Goal: Task Accomplishment & Management: Complete application form

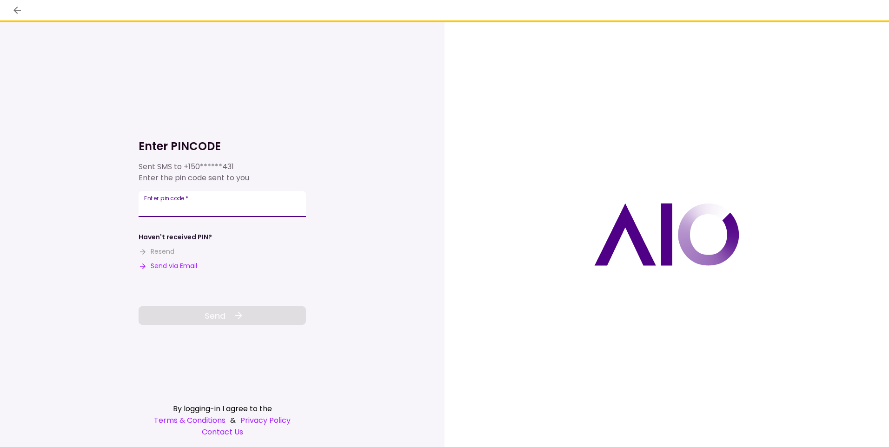
click at [196, 203] on input "Enter pin code   *" at bounding box center [221, 204] width 167 height 26
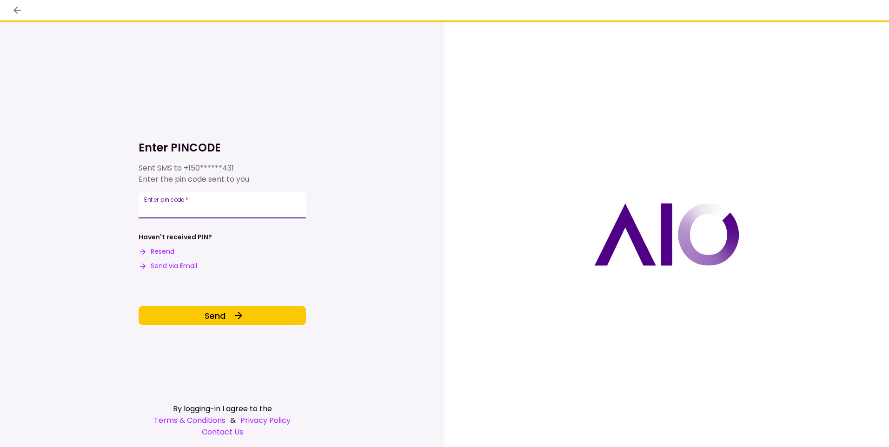
type input "******"
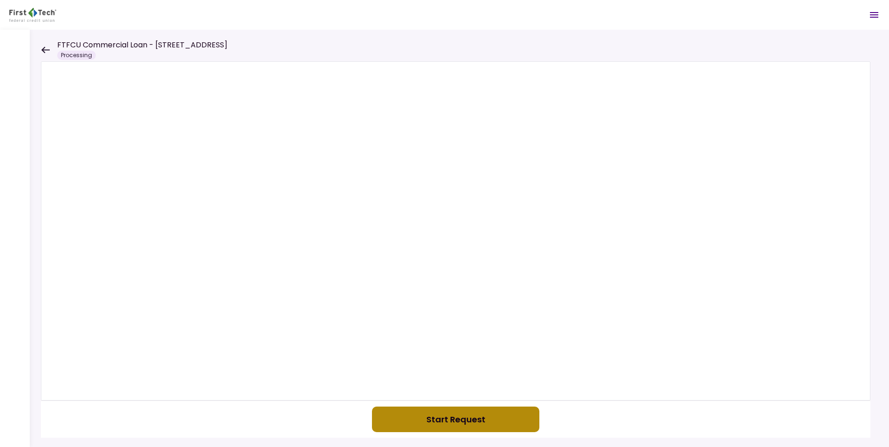
click at [451, 419] on button "Start Request" at bounding box center [455, 420] width 167 height 26
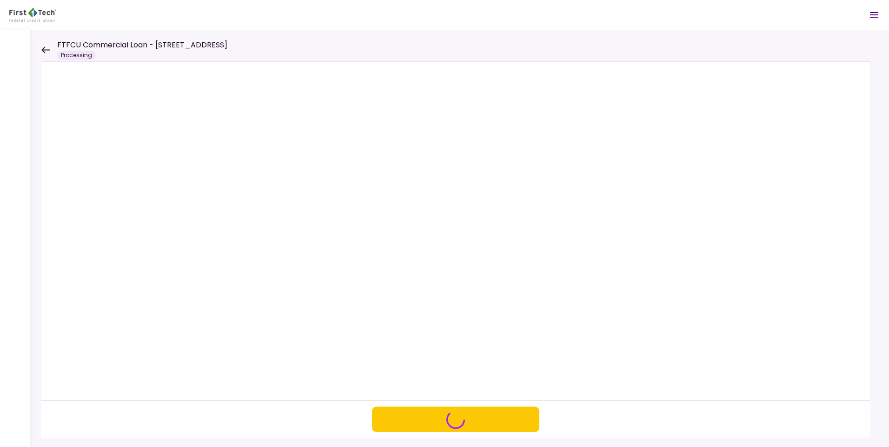
click at [48, 49] on icon at bounding box center [45, 49] width 8 height 7
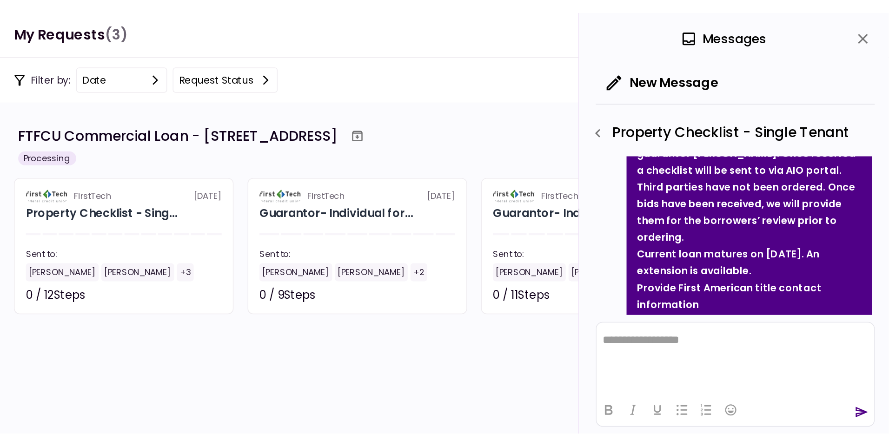
scroll to position [231, 0]
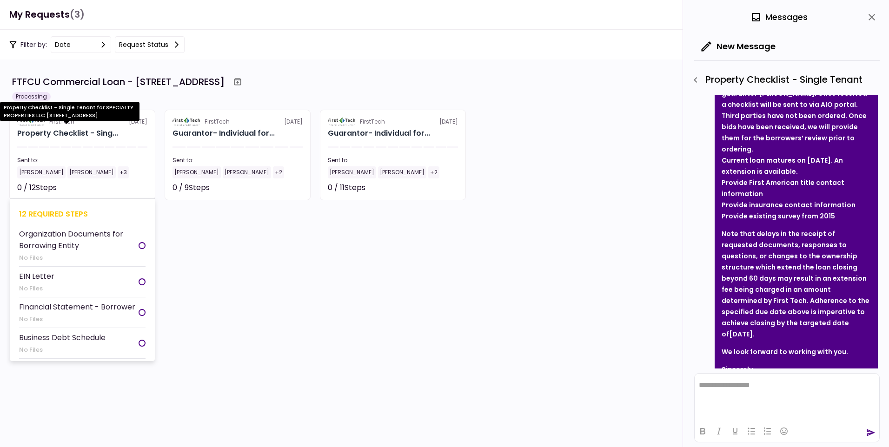
click at [66, 131] on div "Property Checklist - Sing..." at bounding box center [67, 133] width 101 height 11
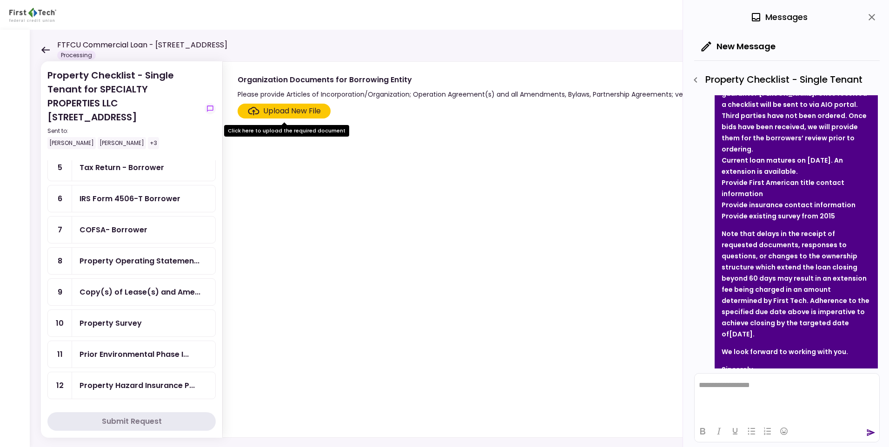
scroll to position [151, 0]
click at [125, 323] on div "Property Survey" at bounding box center [110, 322] width 62 height 12
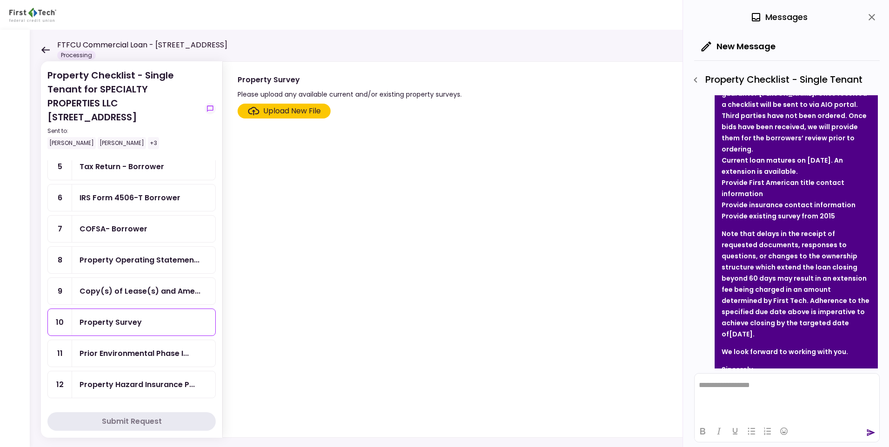
click at [288, 112] on div "Upload New File" at bounding box center [292, 110] width 58 height 11
click at [0, 0] on input "Upload New File" at bounding box center [0, 0] width 0 height 0
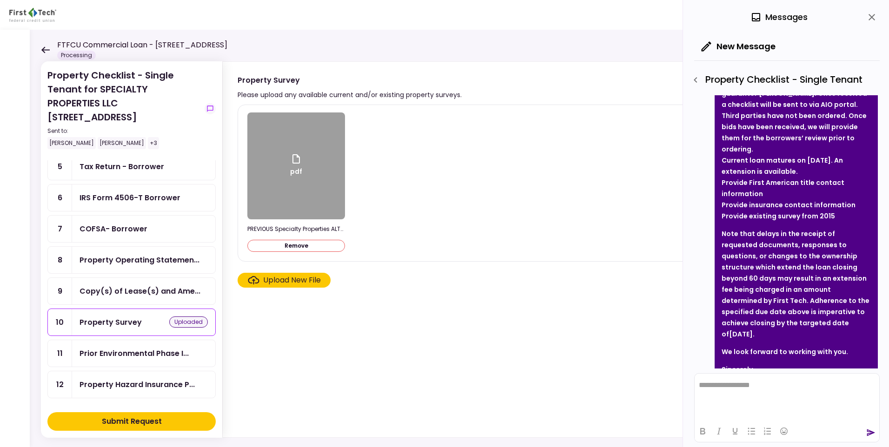
click at [151, 422] on div "Submit Request" at bounding box center [132, 421] width 60 height 11
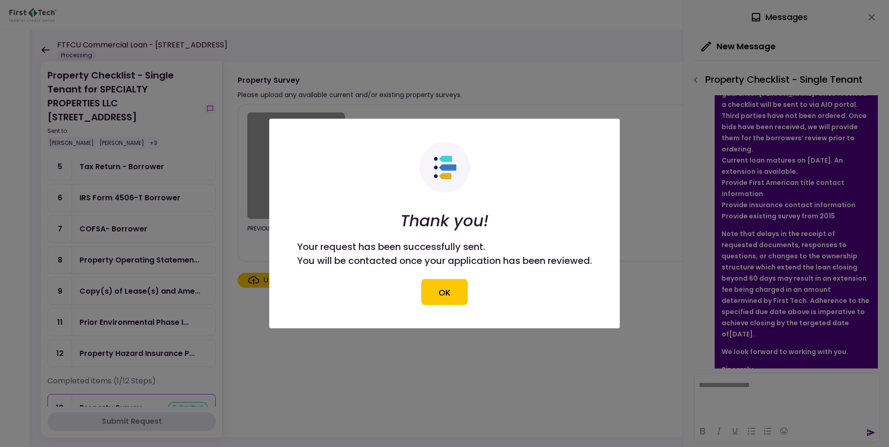
click at [430, 290] on button "OK" at bounding box center [444, 292] width 46 height 26
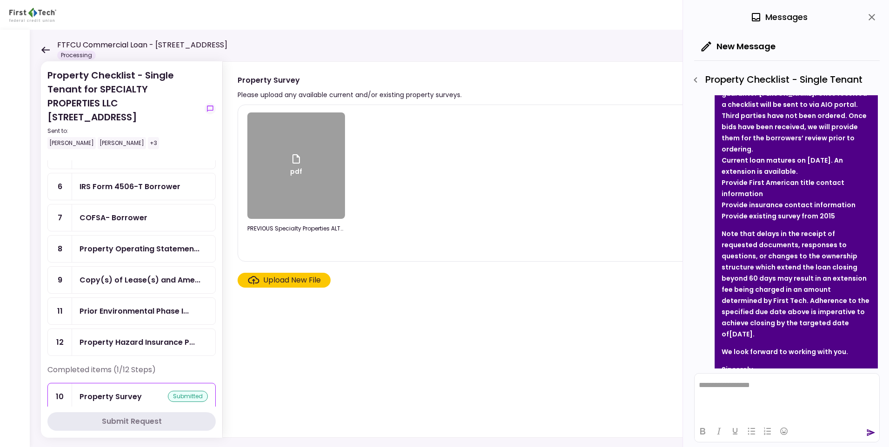
scroll to position [164, 0]
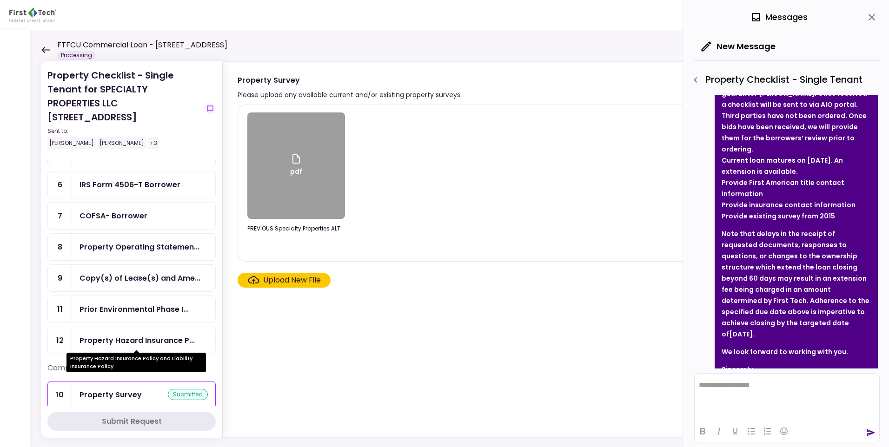
click at [129, 341] on div "Property Hazard Insurance P..." at bounding box center [136, 341] width 115 height 12
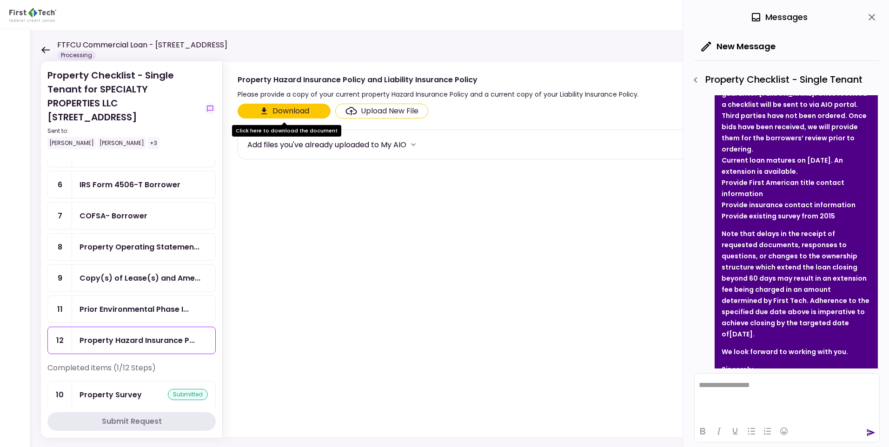
click at [413, 144] on icon "more" at bounding box center [412, 144] width 9 height 9
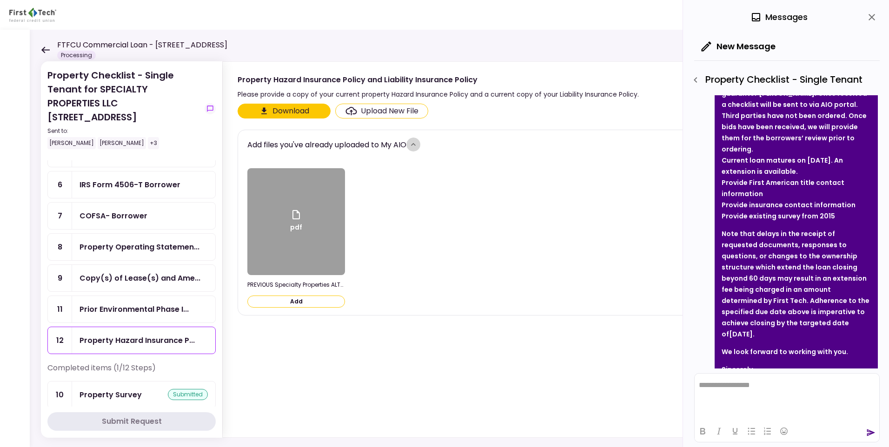
click at [417, 140] on icon "more" at bounding box center [412, 144] width 9 height 9
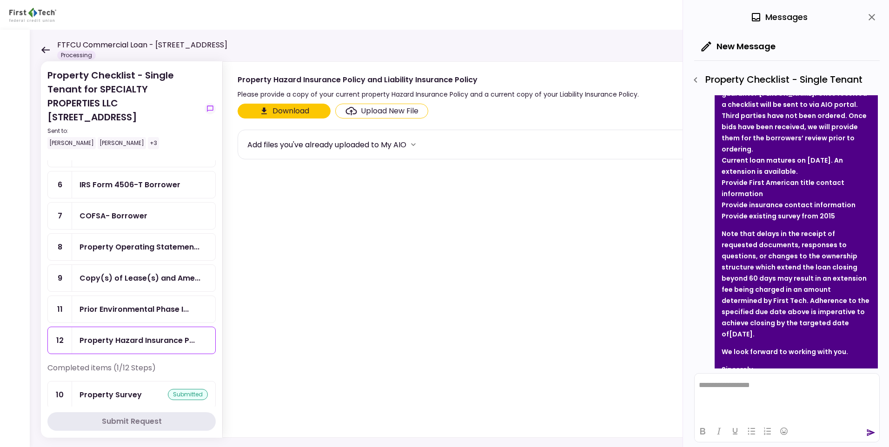
click at [386, 111] on div "Upload New File" at bounding box center [390, 110] width 58 height 11
click at [0, 0] on input "Upload New File" at bounding box center [0, 0] width 0 height 0
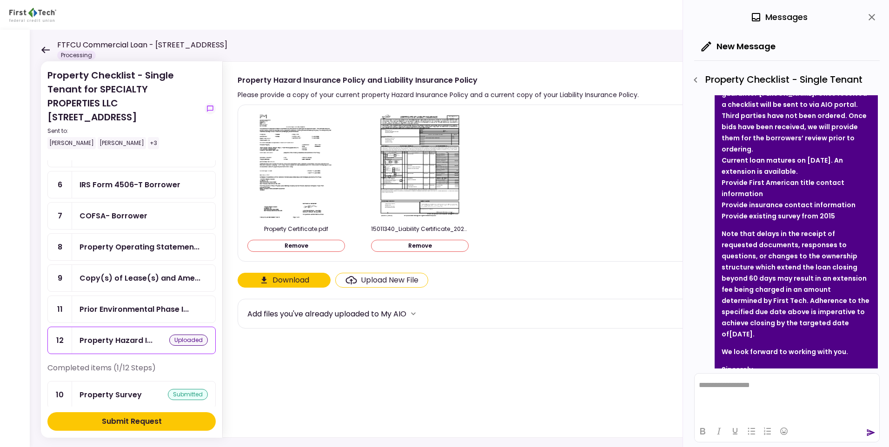
click at [134, 418] on div "Submit Request" at bounding box center [132, 421] width 60 height 11
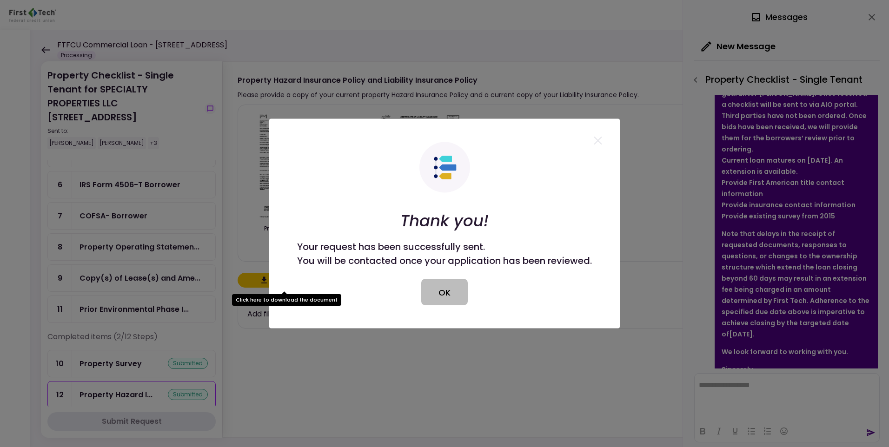
click at [439, 290] on button "OK" at bounding box center [444, 292] width 46 height 26
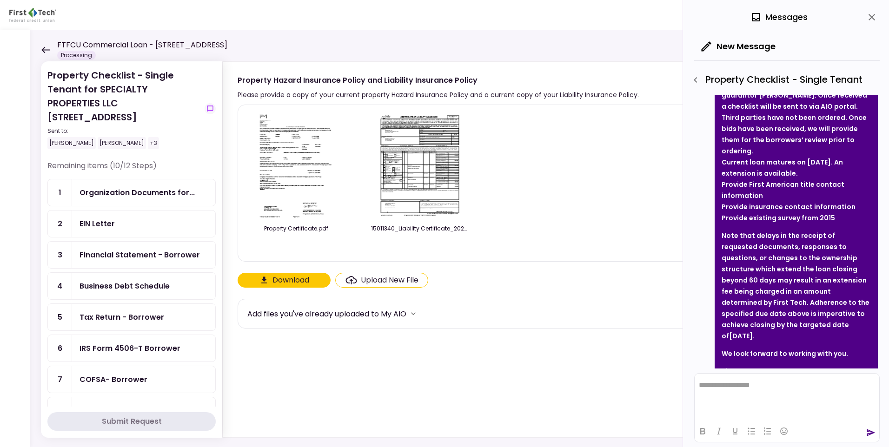
scroll to position [228, 0]
